Goal: Complete application form: Complete application form

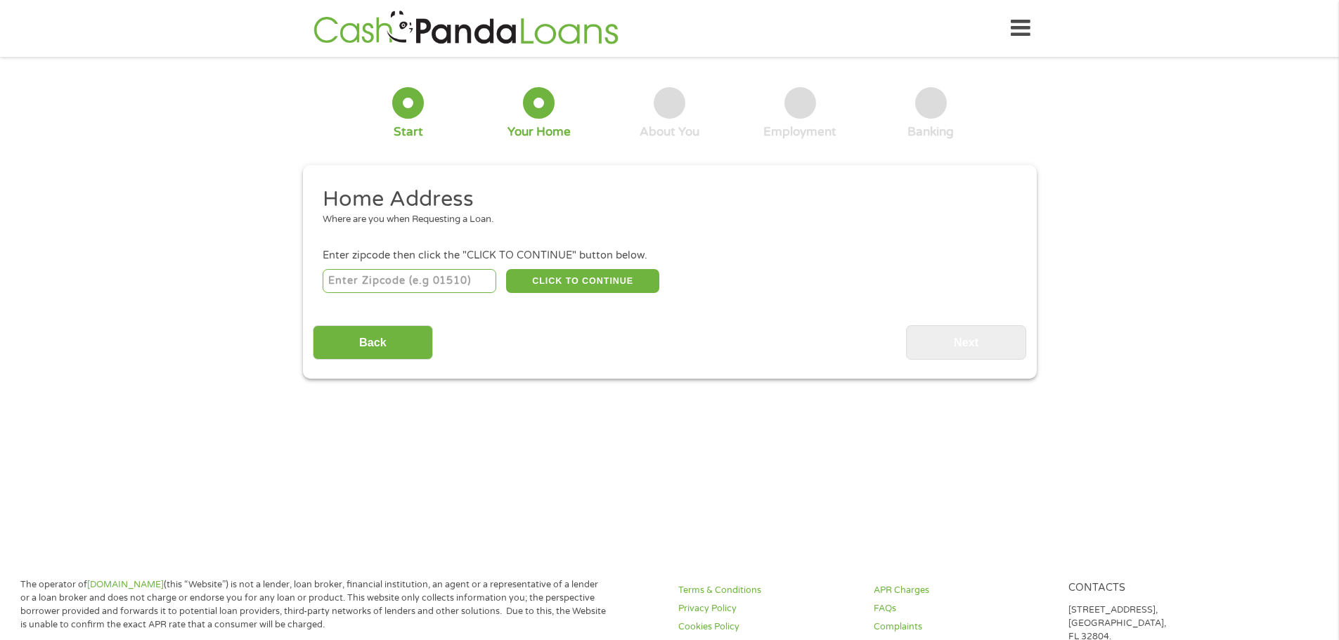
click at [446, 282] on input "number" at bounding box center [410, 281] width 174 height 24
type input "71485"
select select "[US_STATE]"
click at [545, 280] on button "CLICK TO CONTINUE" at bounding box center [582, 281] width 153 height 24
type input "71485"
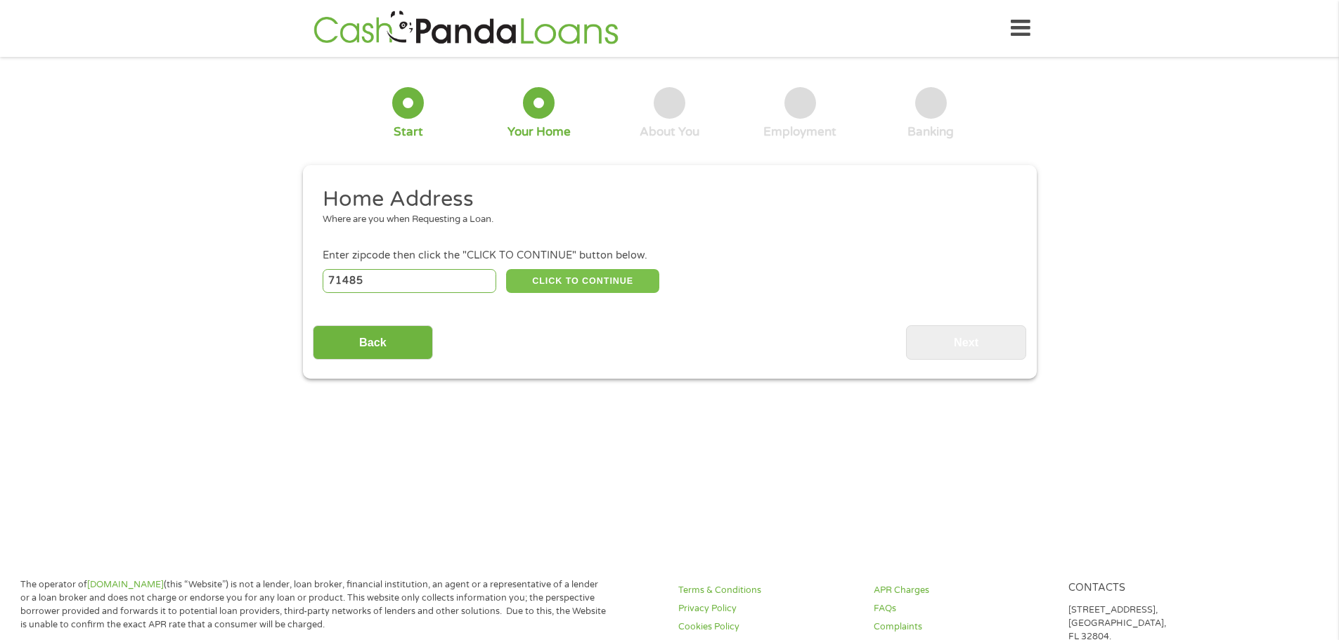
type input "[PERSON_NAME]"
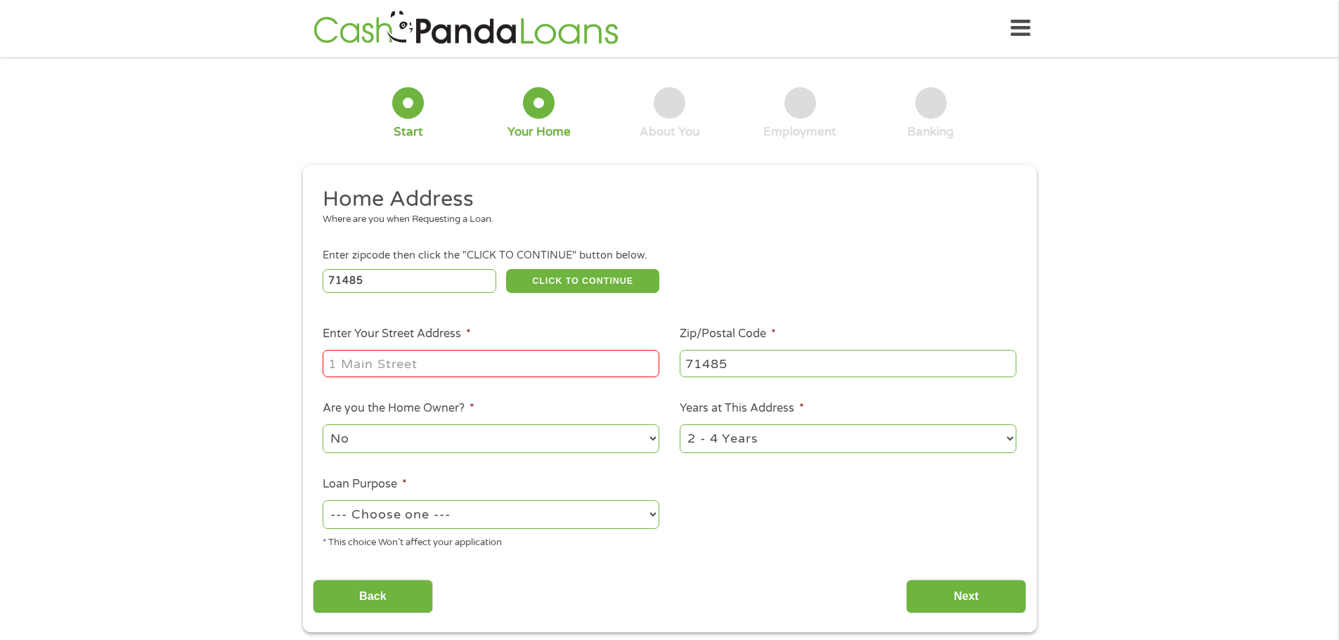
click at [495, 358] on input "Enter Your Street Address *" at bounding box center [491, 363] width 337 height 27
type input "[STREET_ADDRESS]"
select select "yes"
click at [1005, 440] on select "1 Year or less 1 - 2 Years 2 - 4 Years Over 4 Years" at bounding box center [847, 438] width 337 height 29
select select "60months"
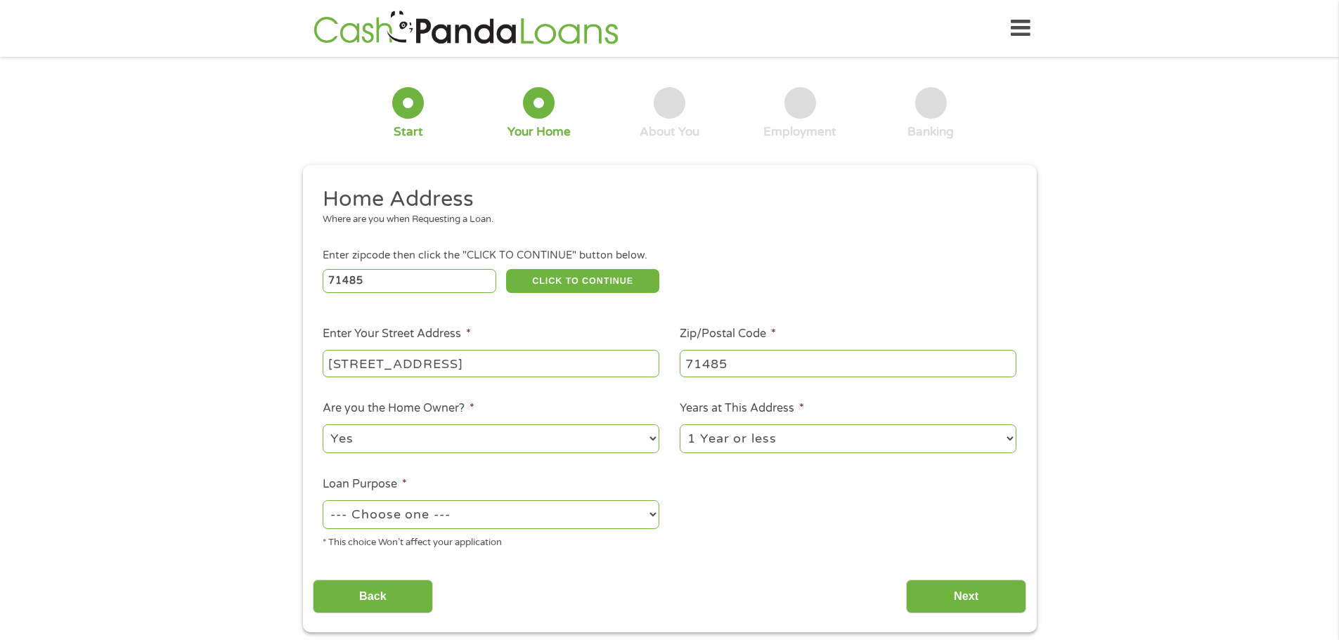
click at [679, 424] on select "1 Year or less 1 - 2 Years 2 - 4 Years Over 4 Years" at bounding box center [847, 438] width 337 height 29
click at [453, 507] on select "--- Choose one --- Pay Bills Debt Consolidation Home Improvement Major Purchase…" at bounding box center [491, 514] width 337 height 29
select select "other"
click at [323, 500] on select "--- Choose one --- Pay Bills Debt Consolidation Home Improvement Major Purchase…" at bounding box center [491, 514] width 337 height 29
click at [979, 603] on input "Next" at bounding box center [966, 597] width 120 height 34
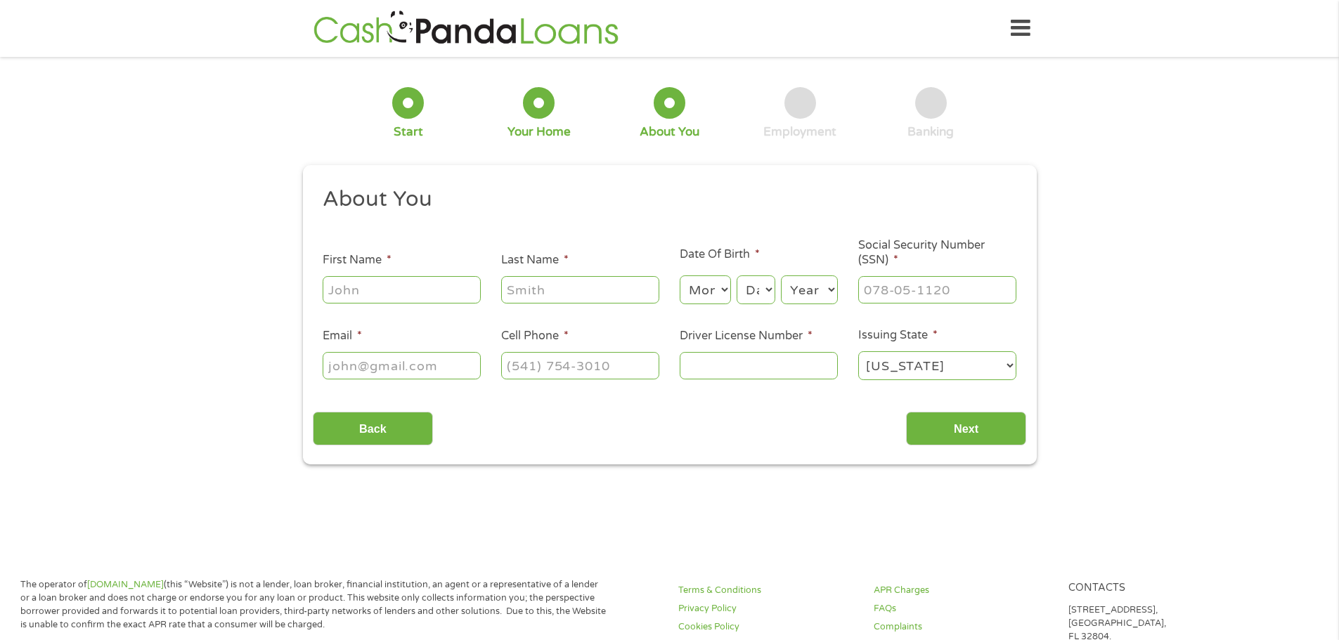
scroll to position [6, 6]
click at [377, 289] on input "First Name *" at bounding box center [402, 289] width 158 height 27
type input "Bobi"
type input "[PERSON_NAME]"
type input "[EMAIL_ADDRESS][DOMAIN_NAME]"
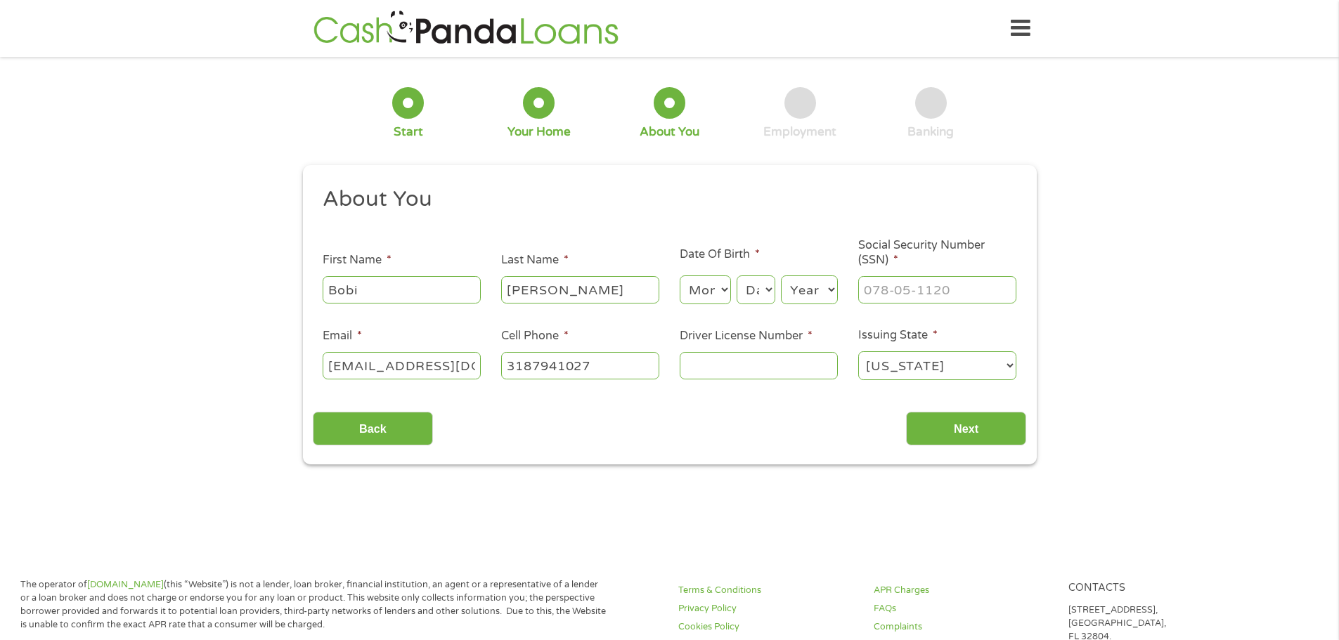
type input "[PHONE_NUMBER]"
click at [725, 296] on select "Month 1 2 3 4 5 6 7 8 9 10 11 12" at bounding box center [704, 289] width 51 height 29
select select "9"
click at [679, 275] on select "Month 1 2 3 4 5 6 7 8 9 10 11 12" at bounding box center [704, 289] width 51 height 29
click at [768, 280] on select "Day 1 2 3 4 5 6 7 8 9 10 11 12 13 14 15 16 17 18 19 20 21 22 23 24 25 26 27 28 …" at bounding box center [755, 289] width 38 height 29
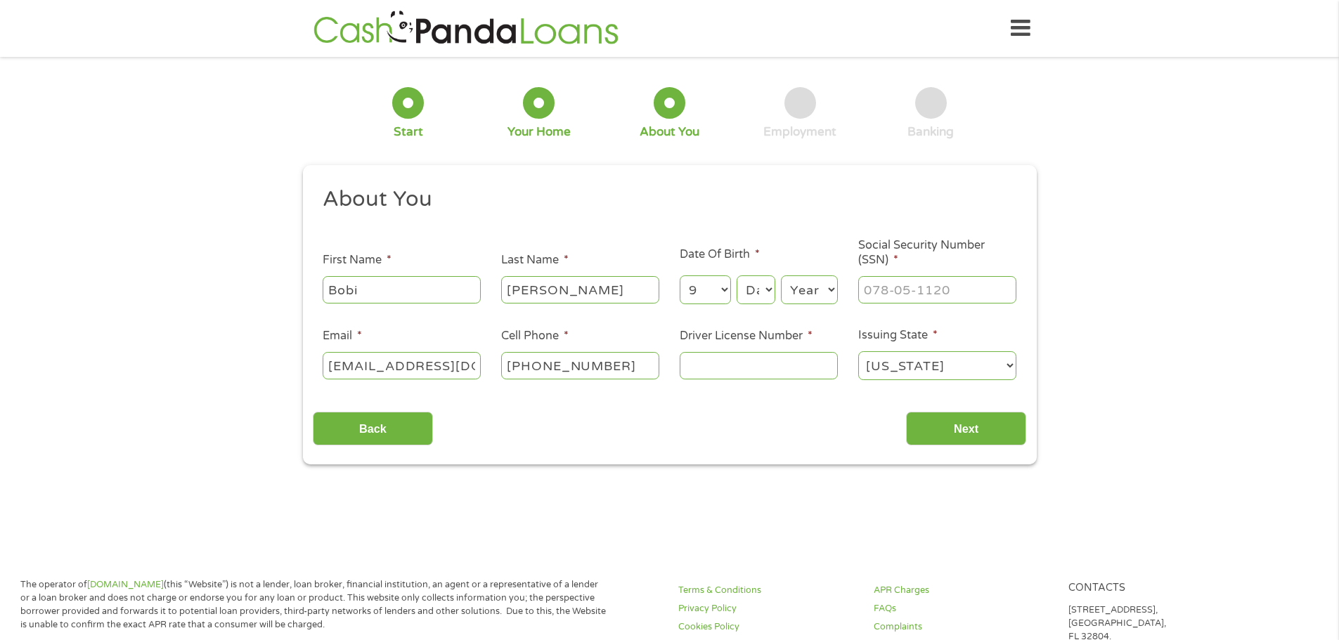
select select "21"
click at [736, 275] on select "Day 1 2 3 4 5 6 7 8 9 10 11 12 13 14 15 16 17 18 19 20 21 22 23 24 25 26 27 28 …" at bounding box center [755, 289] width 38 height 29
click at [832, 286] on select "Year [DATE] 2006 2005 2004 2003 2002 2001 2000 1999 1998 1997 1996 1995 1994 19…" at bounding box center [809, 289] width 57 height 29
select select "1982"
click at [781, 275] on select "Year [DATE] 2006 2005 2004 2003 2002 2001 2000 1999 1998 1997 1996 1995 1994 19…" at bounding box center [809, 289] width 57 height 29
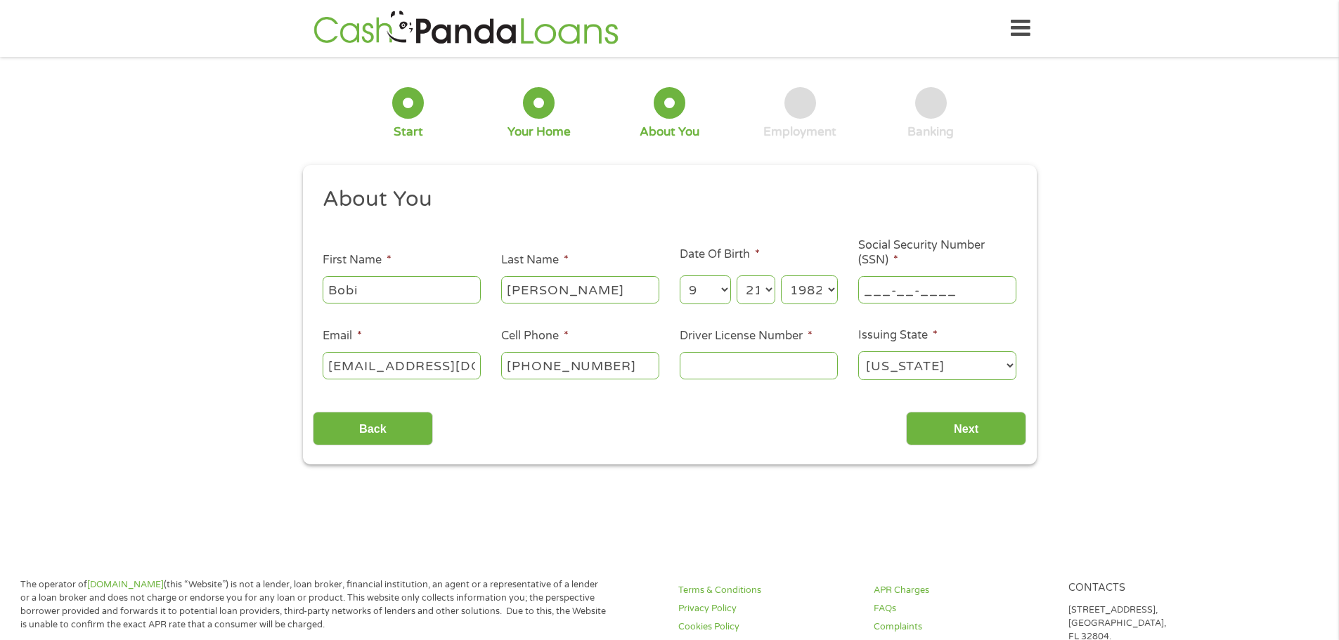
click at [920, 285] on input "___-__-____" at bounding box center [937, 289] width 158 height 27
type input "434-79-1834"
click at [801, 371] on input "Driver License Number *" at bounding box center [758, 365] width 158 height 27
type input "007328970"
click at [991, 428] on input "Next" at bounding box center [966, 429] width 120 height 34
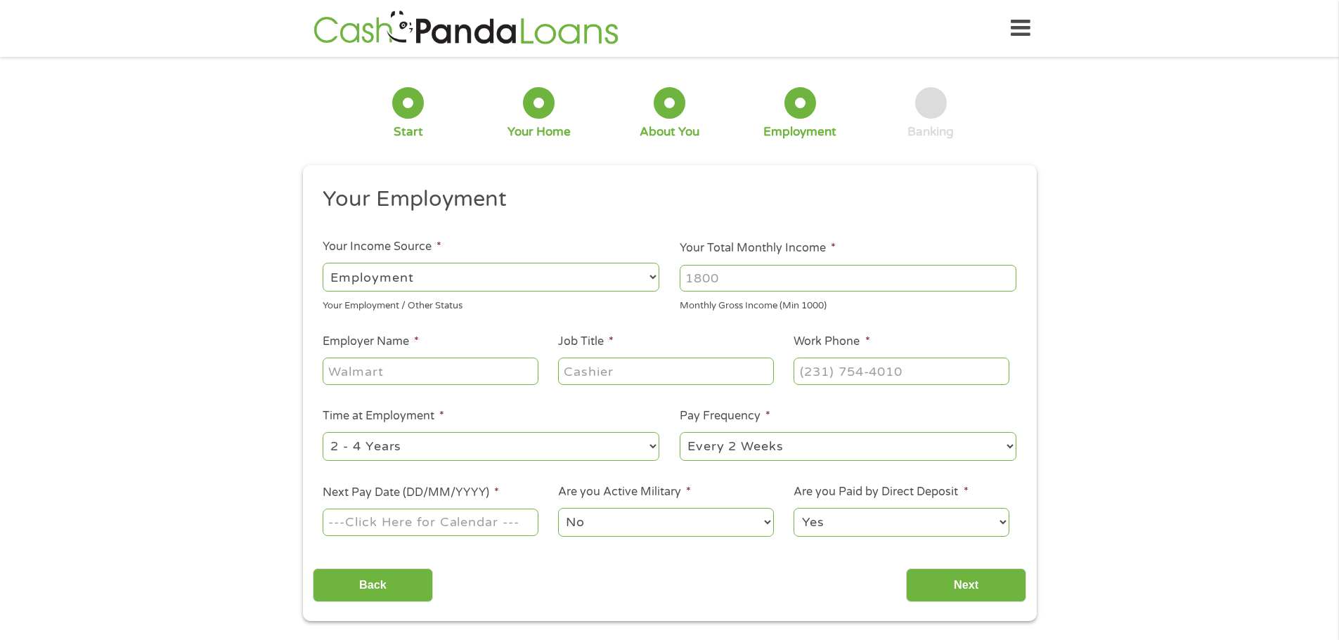
drag, startPoint x: 762, startPoint y: 276, endPoint x: 677, endPoint y: 282, distance: 86.0
click at [677, 282] on li "Your Total Monthly Income * Monthly Gross Income (Min 1000)" at bounding box center [848, 276] width 357 height 73
type input "5"
type input "7000"
click at [475, 369] on input "Employer Name *" at bounding box center [430, 371] width 215 height 27
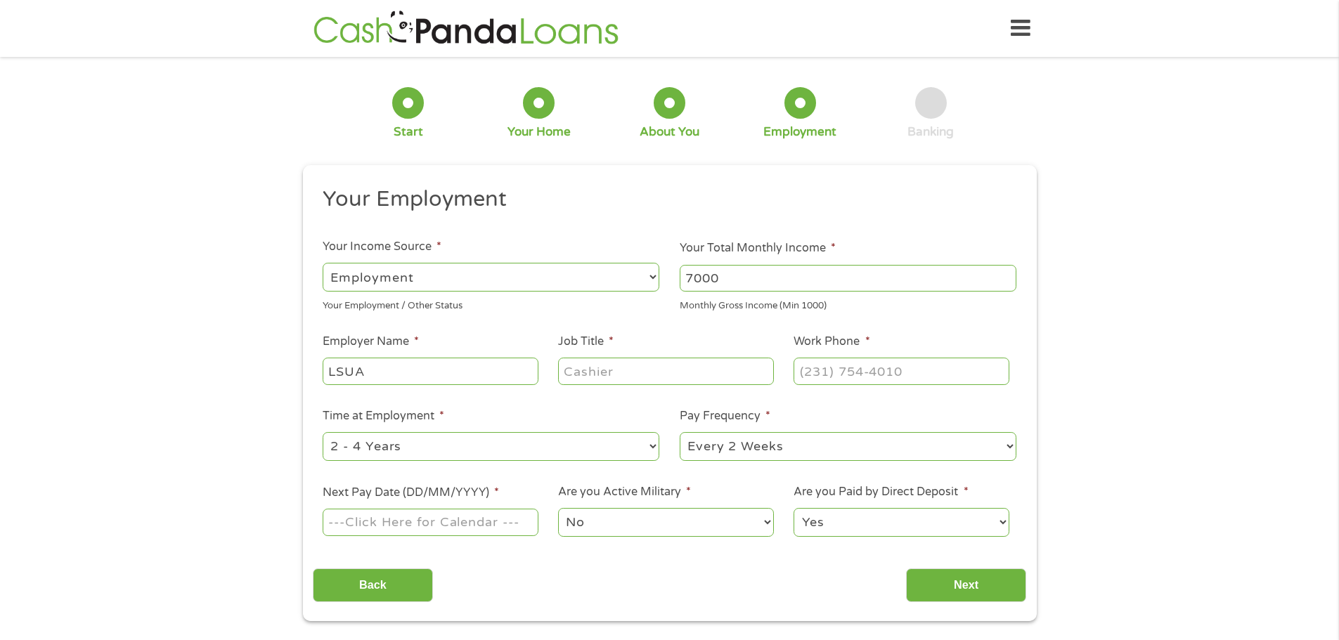
type input "LSUA"
type input "Registrar"
click at [474, 448] on select "--- Choose one --- 1 Year or less 1 - 2 Years 2 - 4 Years Over 4 Years" at bounding box center [491, 446] width 337 height 29
click at [864, 375] on input "[PHONE_NUMBER]" at bounding box center [900, 371] width 215 height 27
click at [863, 375] on input "[PHONE_NUMBER]" at bounding box center [900, 371] width 215 height 27
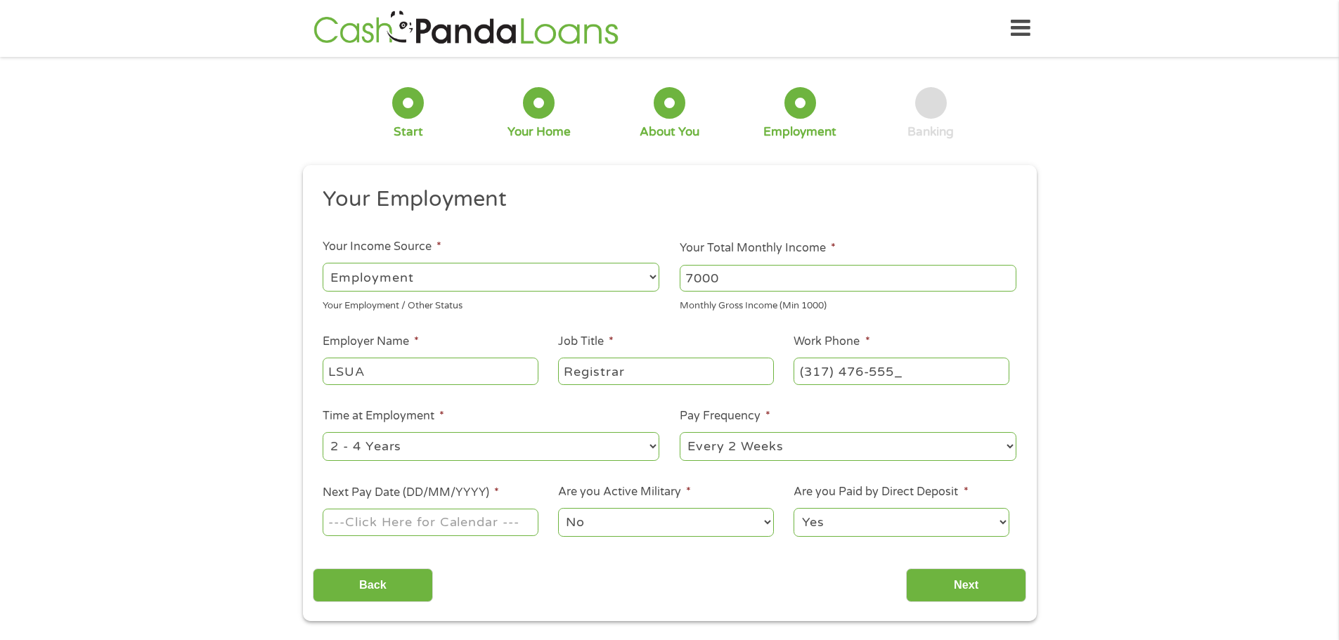
type input "[PHONE_NUMBER]"
click at [651, 442] on select "--- Choose one --- 1 Year or less 1 - 2 Years 2 - 4 Years Over 4 Years" at bounding box center [491, 446] width 337 height 29
select select "24months"
click at [323, 432] on select "--- Choose one --- 1 Year or less 1 - 2 Years 2 - 4 Years Over 4 Years" at bounding box center [491, 446] width 337 height 29
click at [810, 443] on select "--- Choose one --- Every 2 Weeks Every Week Monthly Semi-Monthly" at bounding box center [847, 446] width 337 height 29
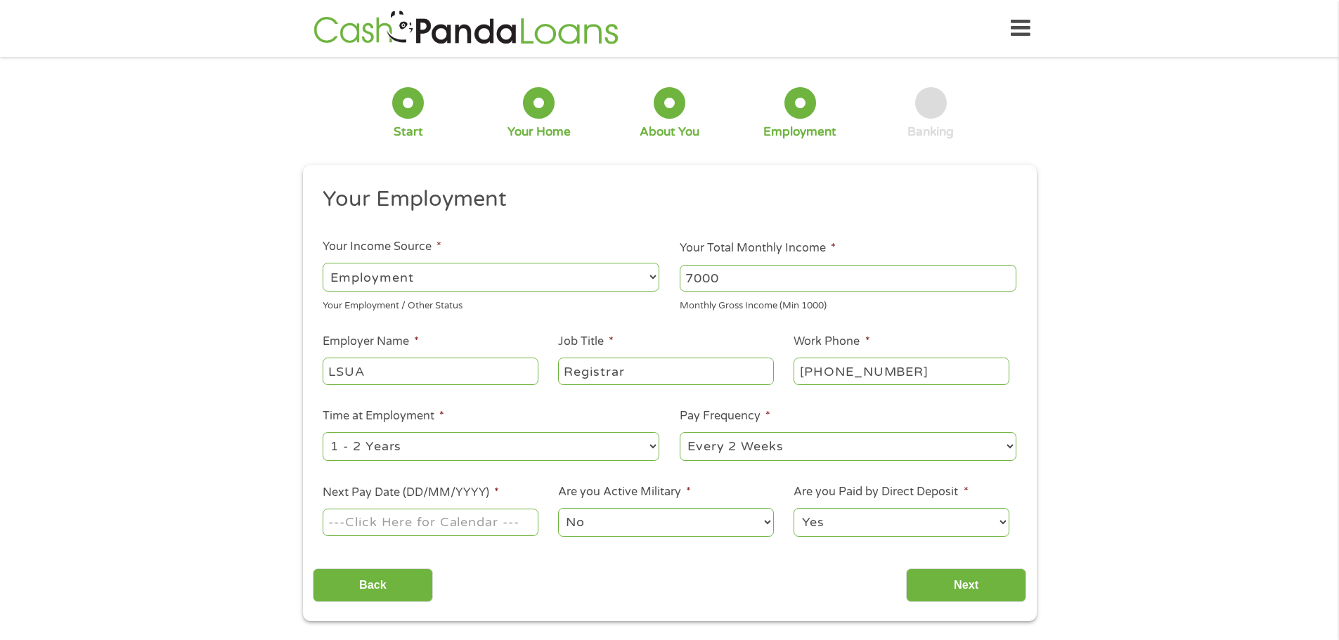
select select "monthly"
click at [679, 432] on select "--- Choose one --- Every 2 Weeks Every Week Monthly Semi-Monthly" at bounding box center [847, 446] width 337 height 29
click at [511, 520] on input "Next Pay Date (DD/MM/YYYY) *" at bounding box center [430, 522] width 215 height 27
type input "[DATE]"
click at [762, 520] on select "No Yes" at bounding box center [665, 522] width 215 height 29
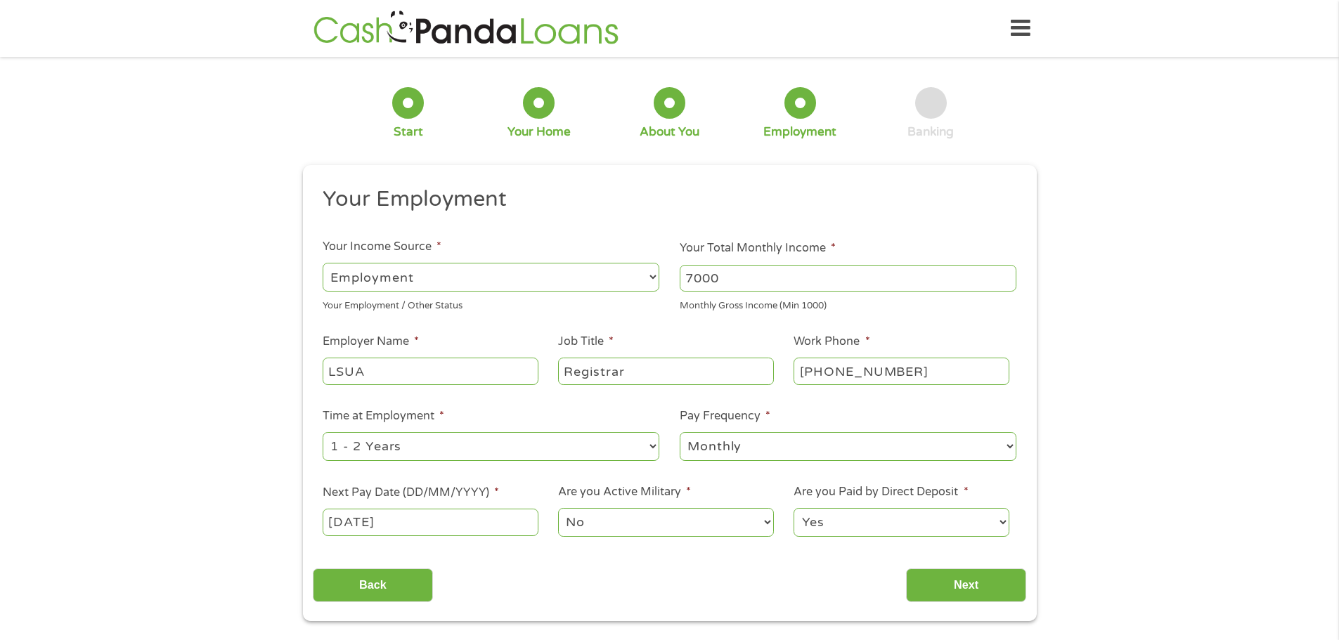
click at [558, 508] on select "No Yes" at bounding box center [665, 522] width 215 height 29
click at [979, 586] on input "Next" at bounding box center [966, 585] width 120 height 34
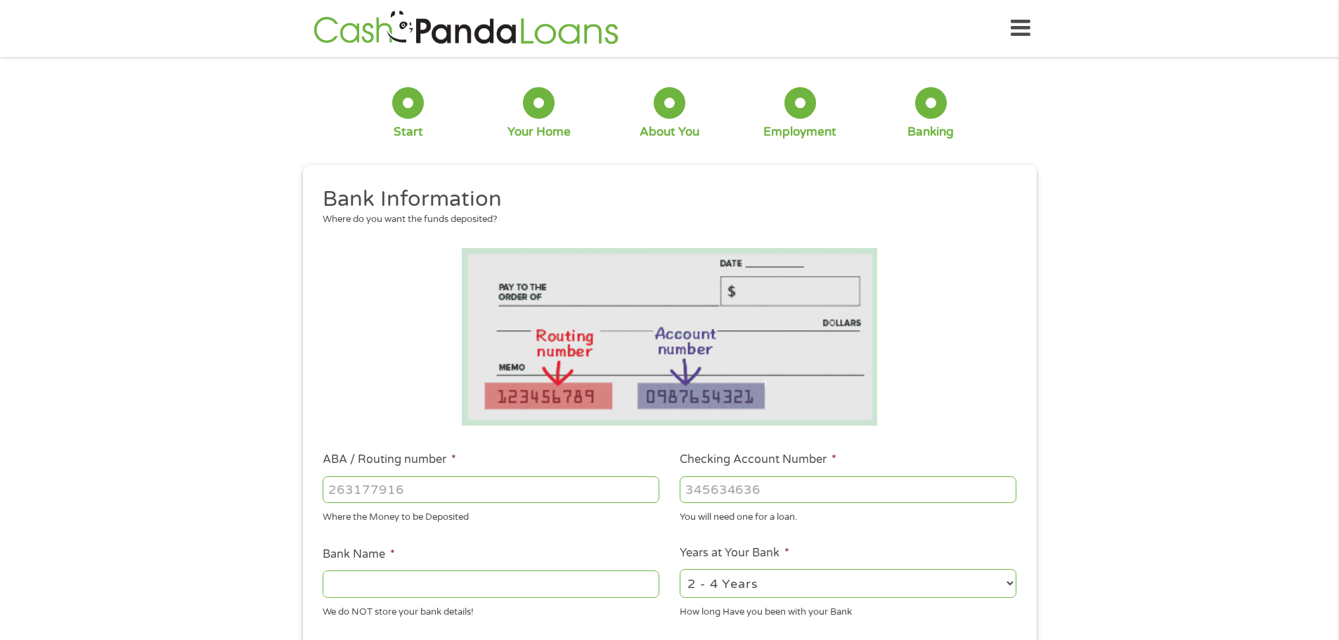
click at [561, 492] on input "ABA / Routing number *" at bounding box center [491, 489] width 337 height 27
type input "2"
click at [507, 490] on input "ABA / Routing number *" at bounding box center [491, 489] width 337 height 27
type input "065205264"
type input "RED RIVER BANK"
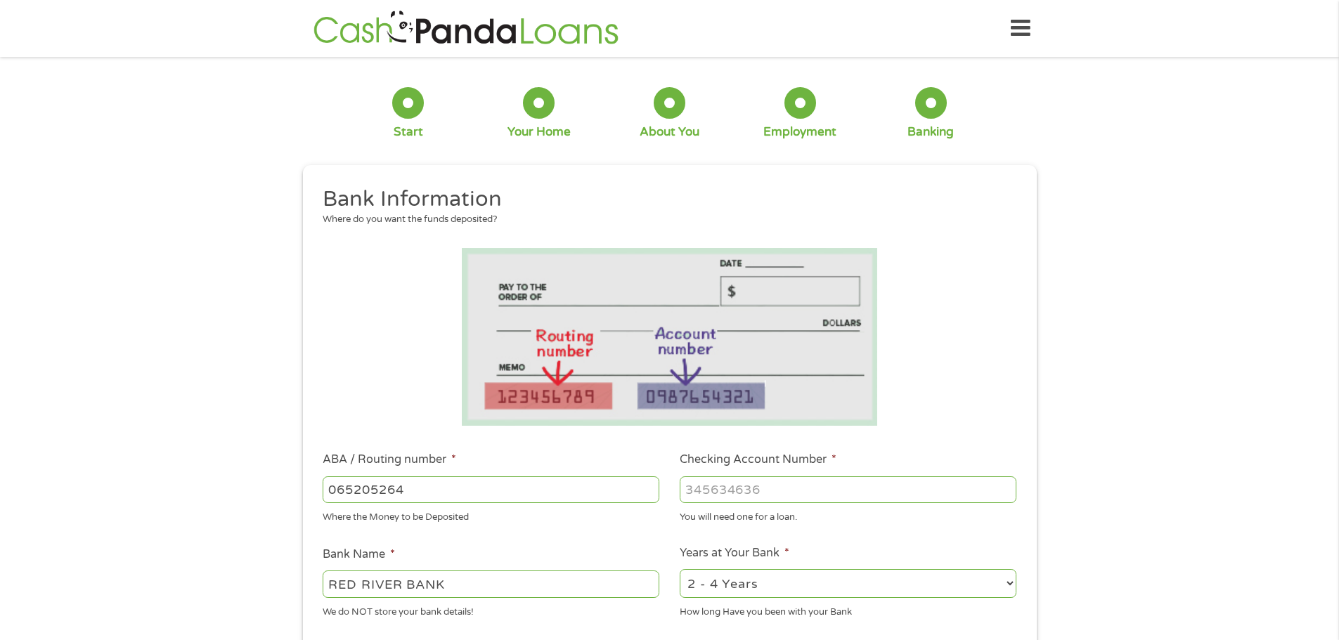
type input "065205264"
type input "2340164"
click at [1007, 580] on select "2 - 4 Years 6 - 12 Months 1 - 2 Years Over 4 Years" at bounding box center [847, 583] width 337 height 29
select select "60months"
click at [679, 569] on select "2 - 4 Years 6 - 12 Months 1 - 2 Years Over 4 Years" at bounding box center [847, 583] width 337 height 29
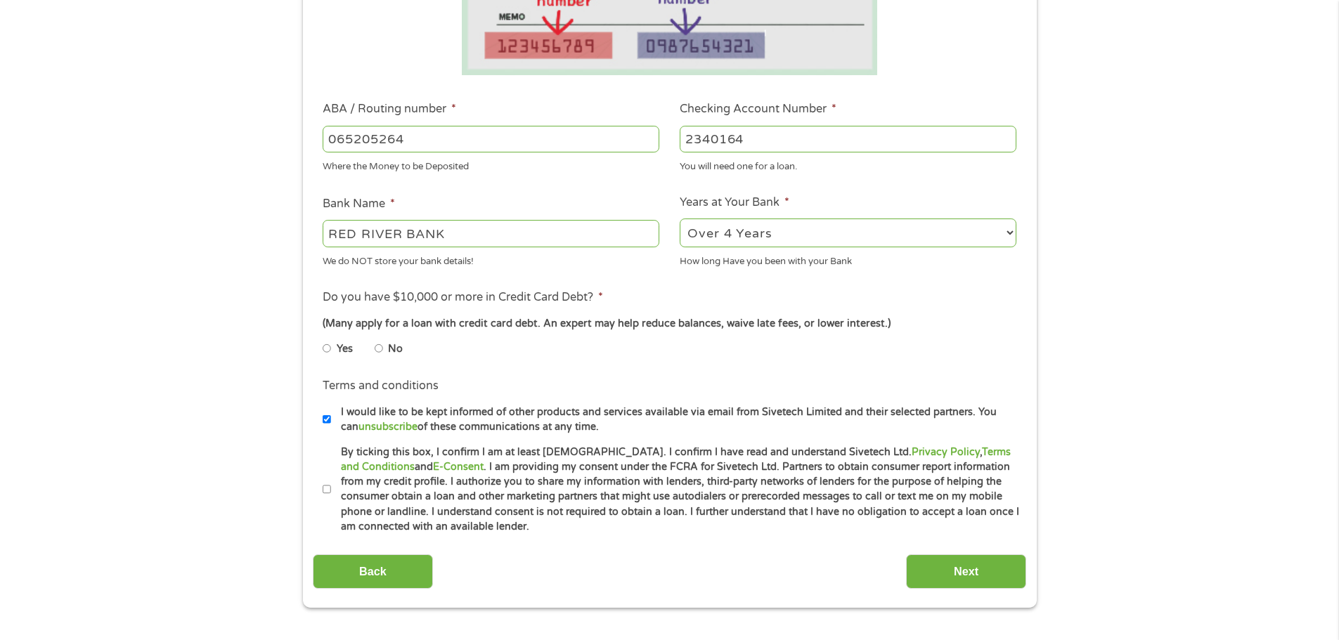
scroll to position [351, 0]
click at [326, 345] on input "Yes" at bounding box center [327, 348] width 8 height 22
radio input "true"
click at [325, 488] on input "By ticking this box, I confirm I am at least [DEMOGRAPHIC_DATA]. I confirm I ha…" at bounding box center [327, 489] width 8 height 22
checkbox input "true"
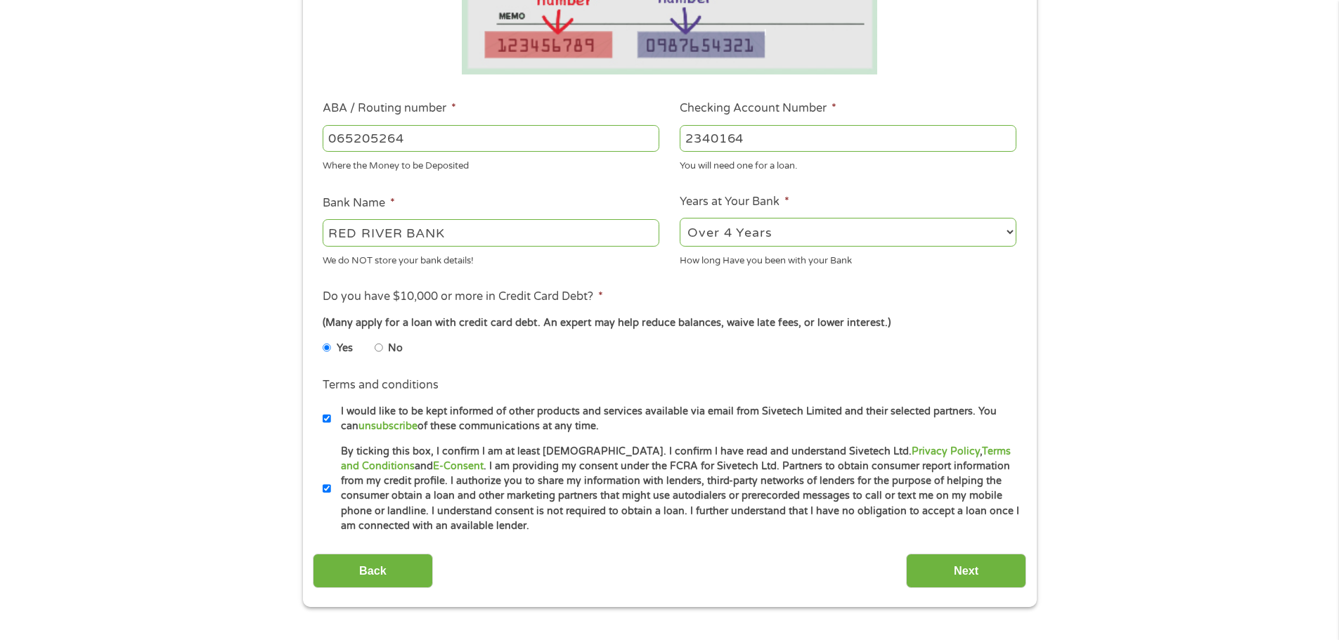
click at [324, 417] on input "I would like to be kept informed of other products and services available via e…" at bounding box center [327, 419] width 8 height 22
checkbox input "false"
click at [945, 579] on input "Next" at bounding box center [966, 571] width 120 height 34
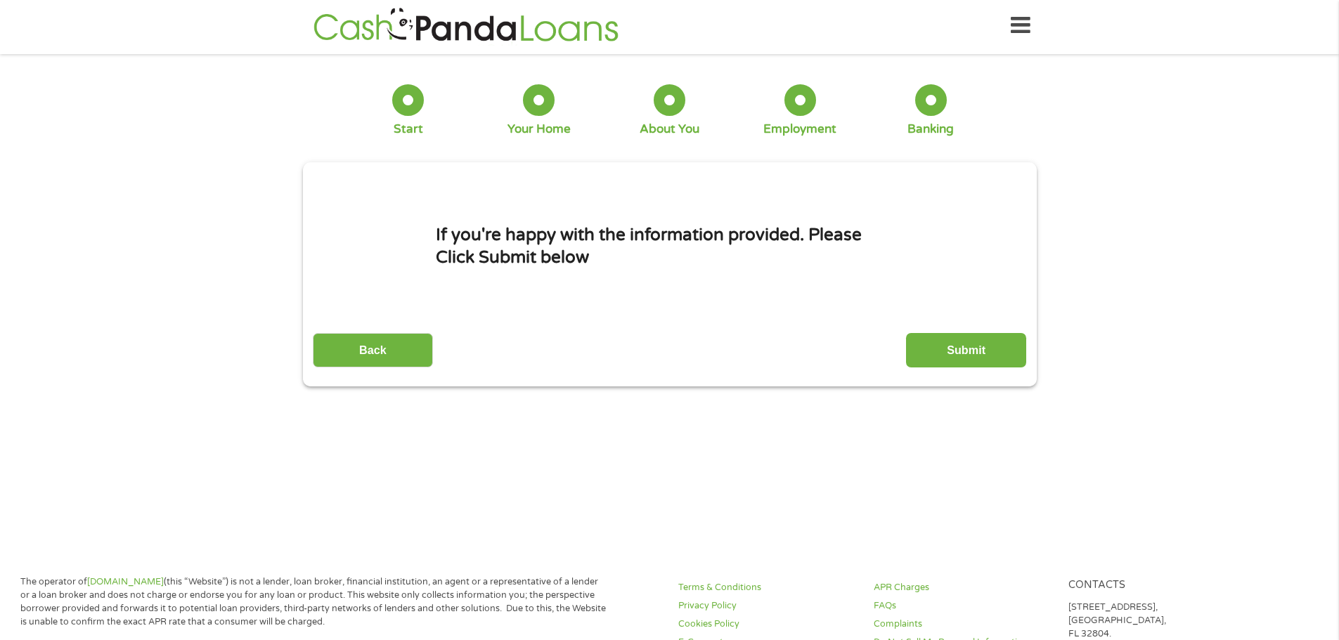
scroll to position [0, 0]
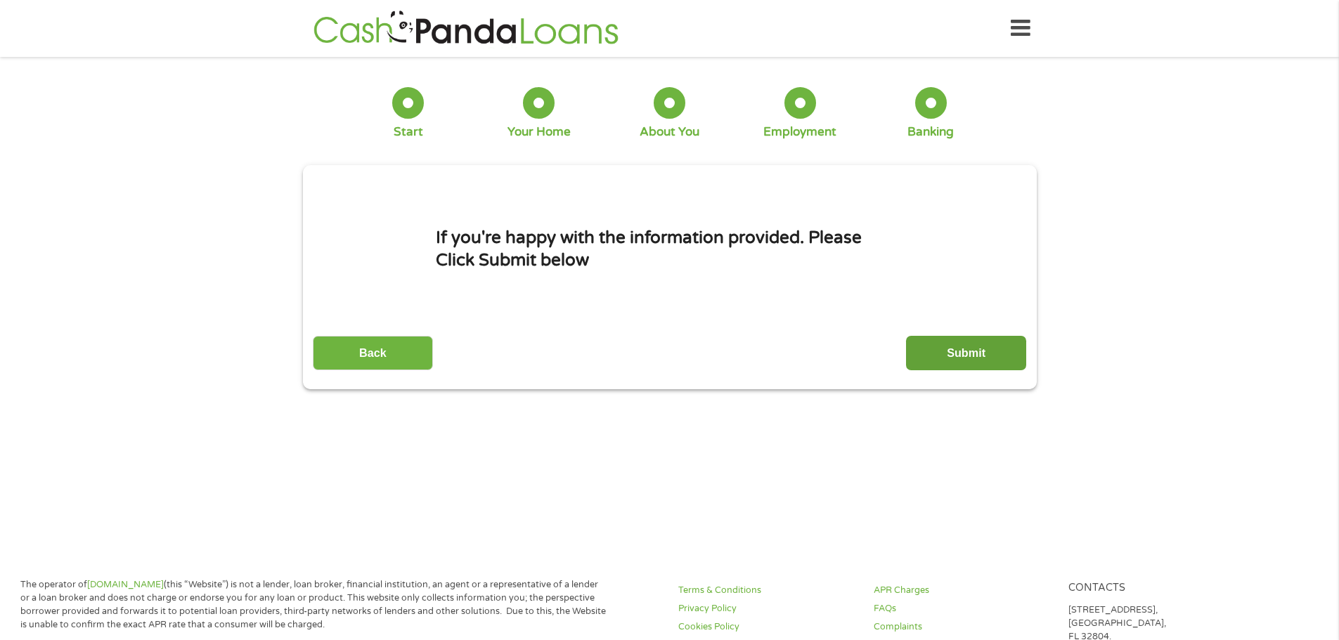
click at [977, 346] on input "Submit" at bounding box center [966, 353] width 120 height 34
